Goal: Task Accomplishment & Management: Manage account settings

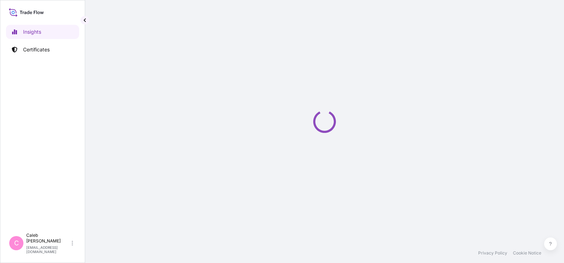
select select "2025"
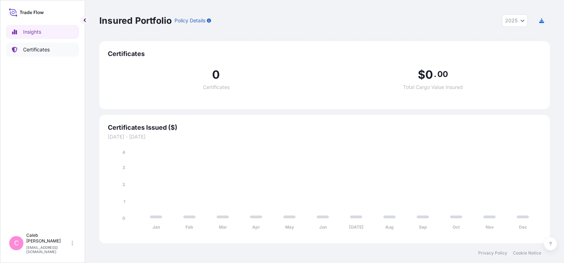
click at [46, 46] on p "Certificates" at bounding box center [36, 49] width 27 height 7
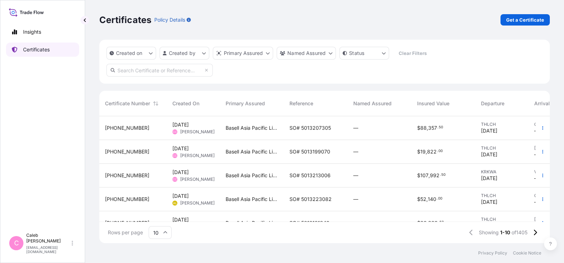
click at [58, 50] on link "Certificates" at bounding box center [42, 50] width 73 height 14
click at [33, 55] on link "Certificates" at bounding box center [42, 50] width 73 height 14
click at [34, 49] on p "Certificates" at bounding box center [36, 49] width 27 height 7
click at [298, 131] on span "SO# 5013207305" at bounding box center [311, 128] width 42 height 7
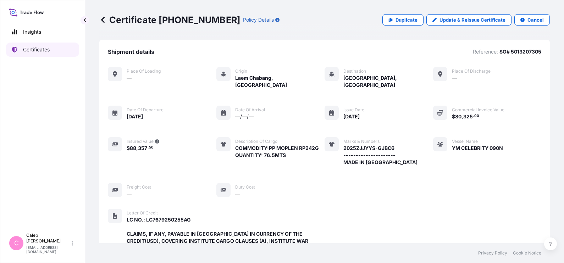
click at [49, 50] on p "Certificates" at bounding box center [36, 49] width 27 height 7
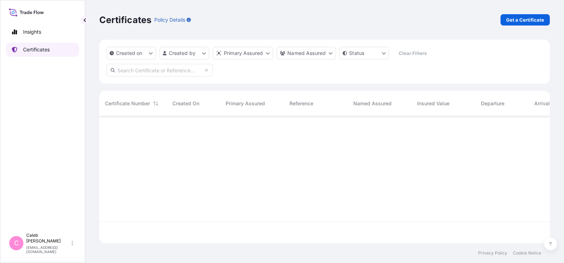
scroll to position [124, 444]
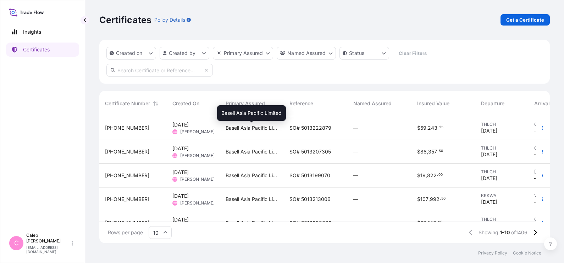
click at [264, 130] on span "Basell Asia Pacific Limited" at bounding box center [252, 128] width 53 height 7
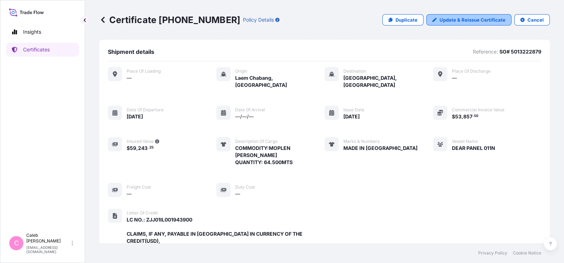
click at [445, 21] on p "Update & Reissue Certificate" at bounding box center [473, 19] width 66 height 7
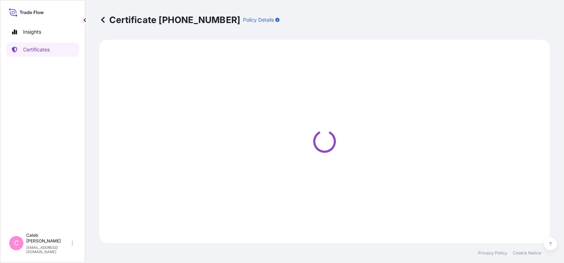
select select "Sea"
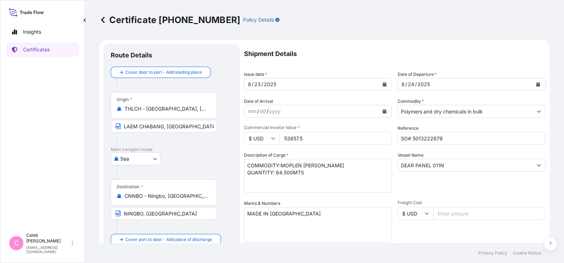
click at [443, 137] on input "SO# 5013222879" at bounding box center [472, 138] width 148 height 13
paste input "3081"
type input "SO# 5013223081"
click at [322, 49] on p "Shipment Details" at bounding box center [395, 54] width 302 height 20
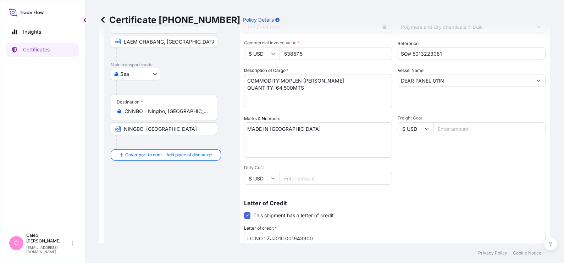
scroll to position [88, 0]
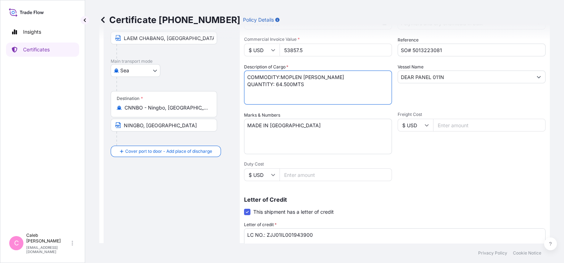
click at [305, 97] on textarea "COMMODITY:MOPLEN [PERSON_NAME] QUANTITY: 64.500MTS" at bounding box center [318, 88] width 148 height 34
drag, startPoint x: 314, startPoint y: 46, endPoint x: 264, endPoint y: 51, distance: 50.6
click at [264, 51] on div "$ USD 53857.5" at bounding box center [318, 50] width 148 height 13
paste input "184535.00"
type input "184535.00"
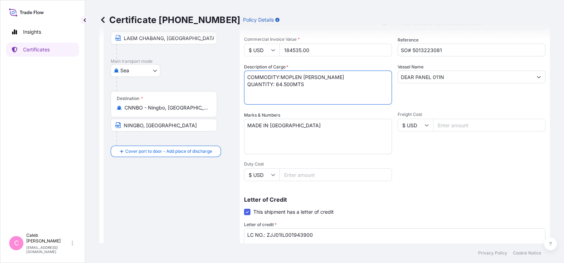
drag, startPoint x: 328, startPoint y: 76, endPoint x: 281, endPoint y: 76, distance: 46.9
click at [281, 76] on textarea "COMMODITY:MOPLEN [PERSON_NAME] QUANTITY: 64.500MTS" at bounding box center [318, 88] width 148 height 34
paste textarea "MOPLEN MIXED PP"
type textarea "COMMODITY: MOPLEN MIXED PP QUANTITY: 221.00MTS"
click at [463, 185] on div "Shipment Details Issue date * [DATE] Date of Departure * [DATE] Date of Arrival…" at bounding box center [395, 152] width 302 height 392
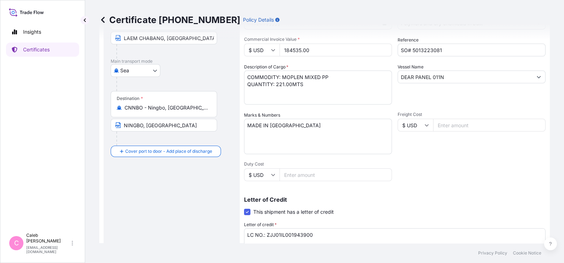
click at [442, 77] on input "DEAR PANEL 011N" at bounding box center [465, 77] width 135 height 13
click at [442, 183] on div "Shipment Details Issue date * [DATE] Date of Departure * [DATE] Date of Arrival…" at bounding box center [395, 152] width 302 height 392
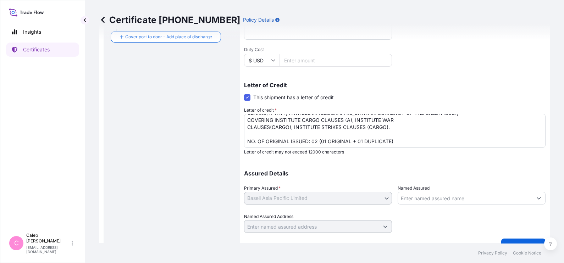
scroll to position [217, 0]
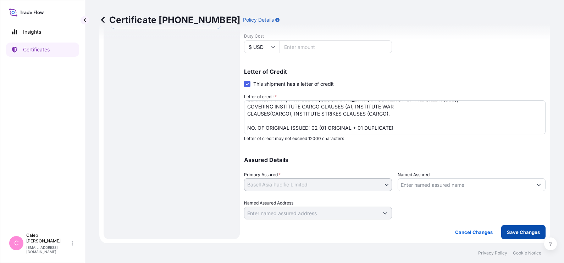
click at [510, 234] on p "Save Changes" at bounding box center [523, 232] width 33 height 7
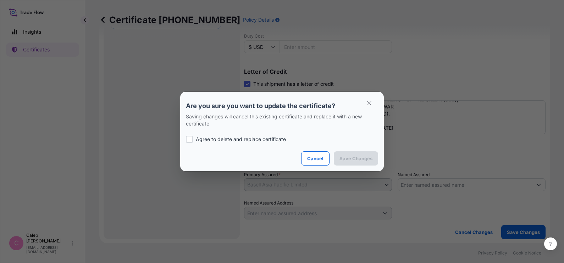
click at [211, 139] on p "Agree to delete and replace certificate" at bounding box center [241, 139] width 90 height 7
checkbox input "true"
click at [350, 156] on p "Save Changes" at bounding box center [356, 158] width 33 height 7
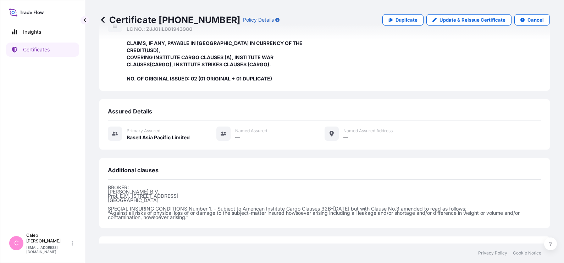
scroll to position [228, 0]
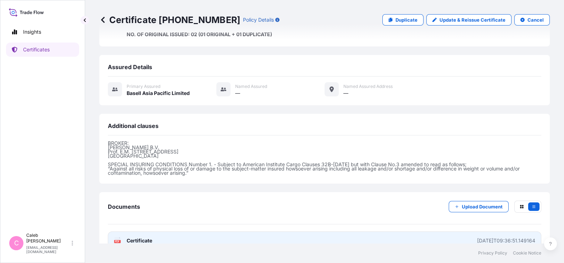
click at [151, 237] on span "Certificate" at bounding box center [140, 240] width 26 height 7
